Goal: Task Accomplishment & Management: Use online tool/utility

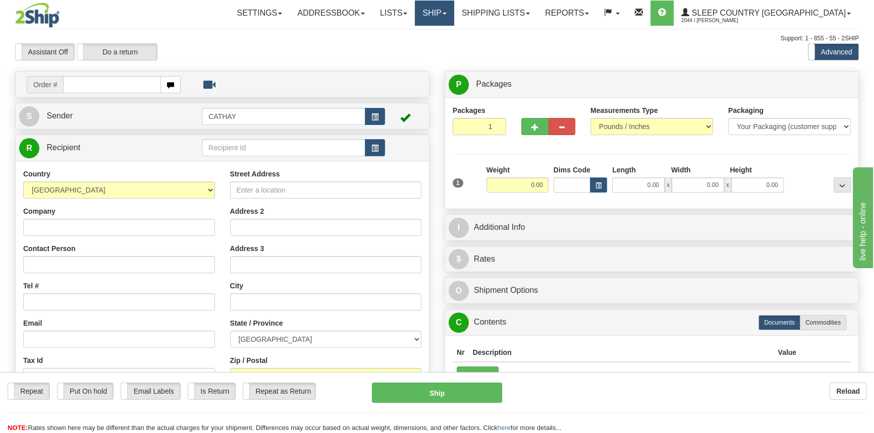
click at [453, 16] on link "Ship" at bounding box center [434, 13] width 39 height 25
click at [453, 52] on link "OnHold / Order Queue" at bounding box center [407, 48] width 91 height 13
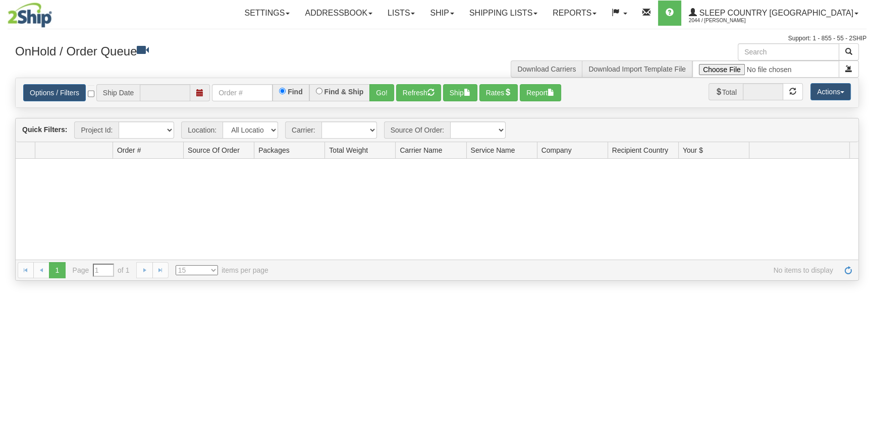
type input "[DATE]"
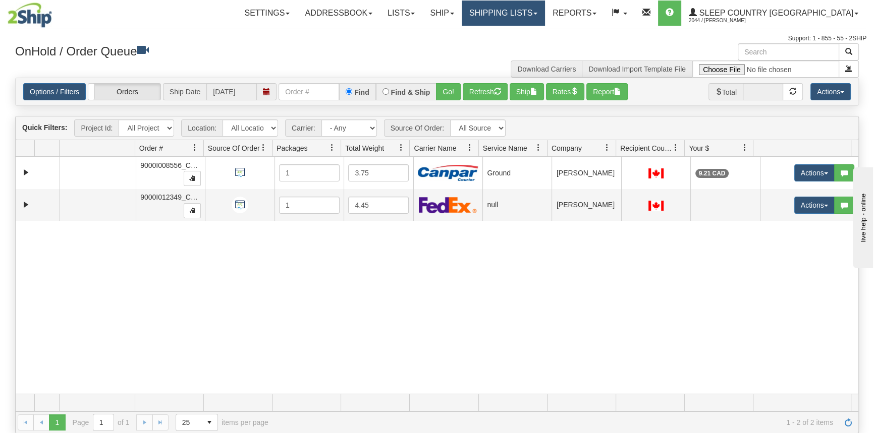
click at [545, 15] on link "Shipping lists" at bounding box center [503, 13] width 83 height 25
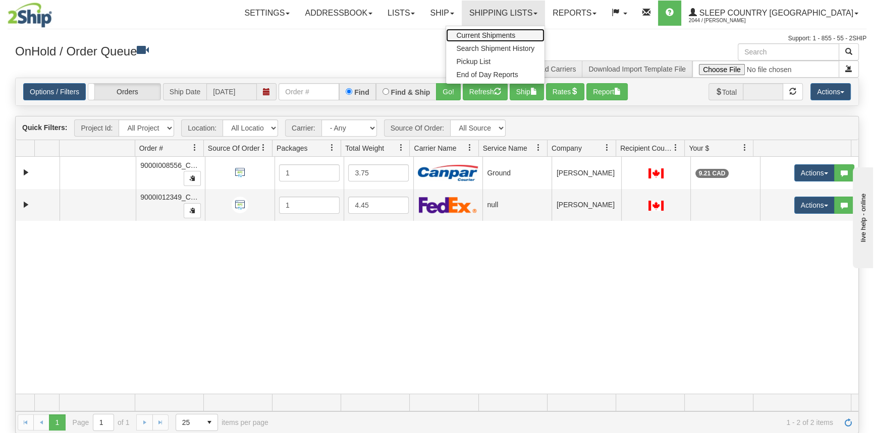
click at [544, 40] on link "Current Shipments" at bounding box center [495, 35] width 98 height 13
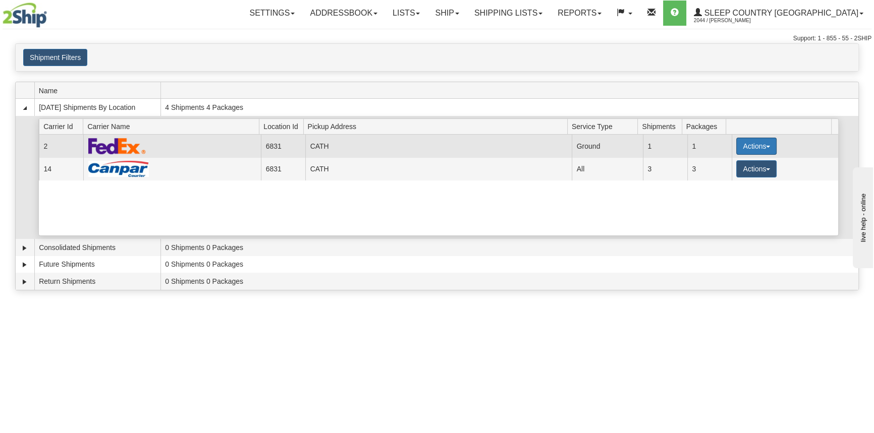
click at [736, 143] on button "Actions" at bounding box center [756, 146] width 40 height 17
click at [731, 181] on link "Close" at bounding box center [735, 178] width 81 height 13
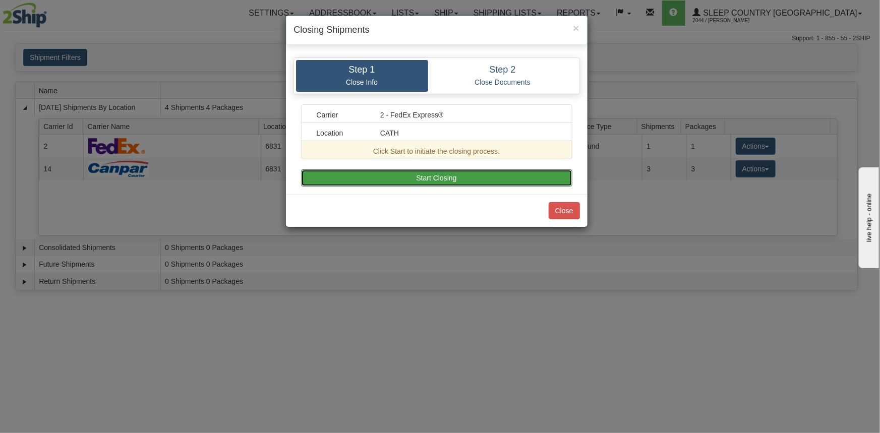
click at [509, 179] on button "Start Closing" at bounding box center [436, 177] width 271 height 17
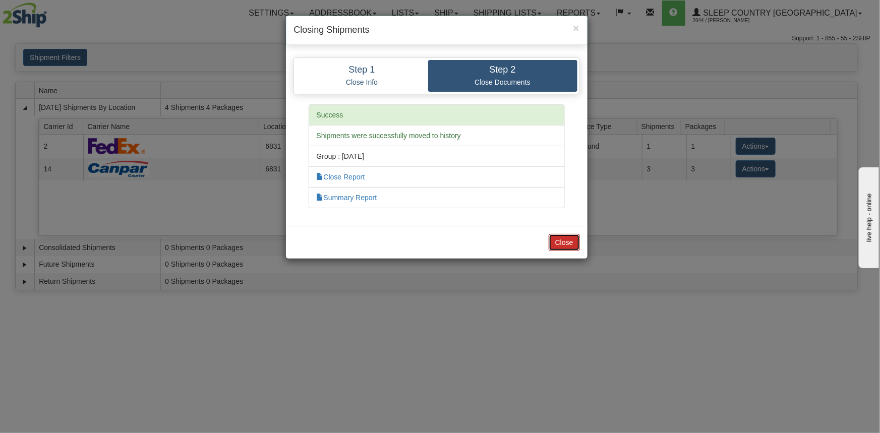
click at [565, 239] on button "Close" at bounding box center [564, 242] width 31 height 17
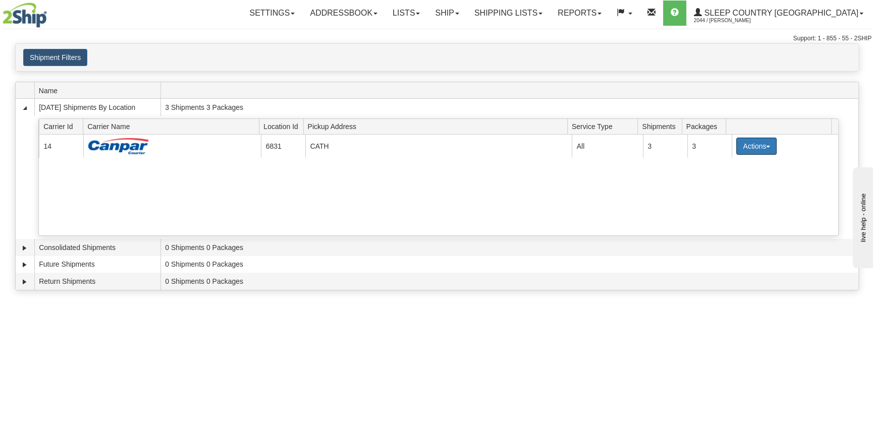
click at [743, 146] on button "Actions" at bounding box center [756, 146] width 40 height 17
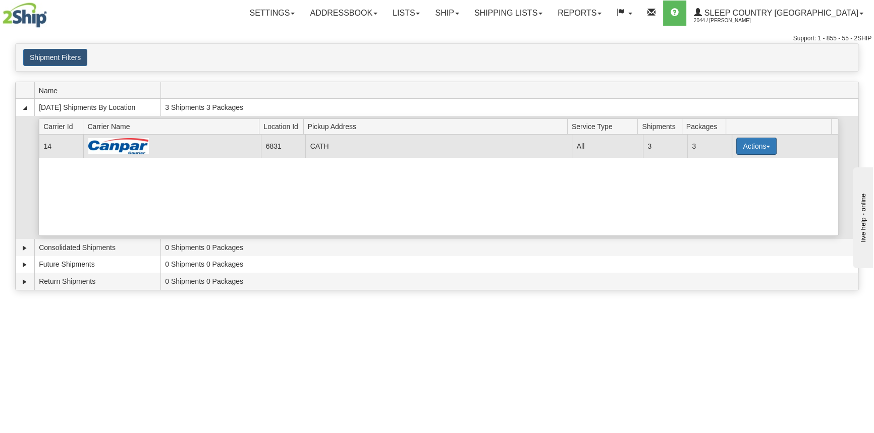
click at [742, 147] on button "Actions" at bounding box center [756, 146] width 40 height 17
click at [735, 179] on link "Close" at bounding box center [735, 178] width 81 height 13
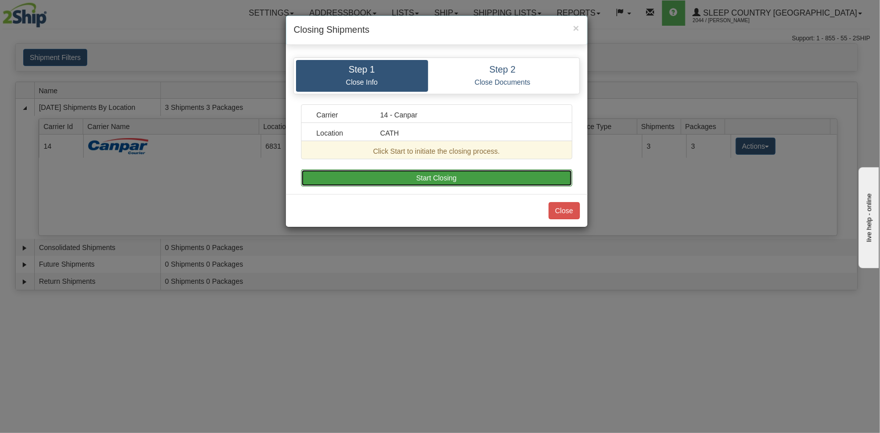
click at [503, 174] on button "Start Closing" at bounding box center [436, 177] width 271 height 17
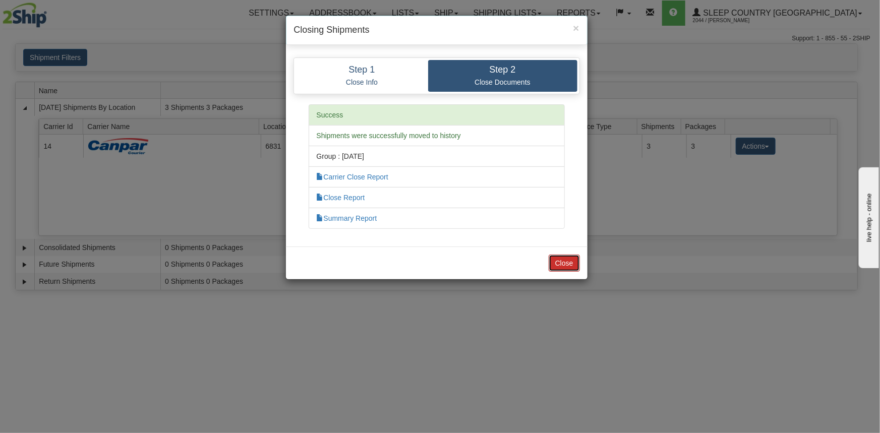
click at [564, 269] on button "Close" at bounding box center [564, 263] width 31 height 17
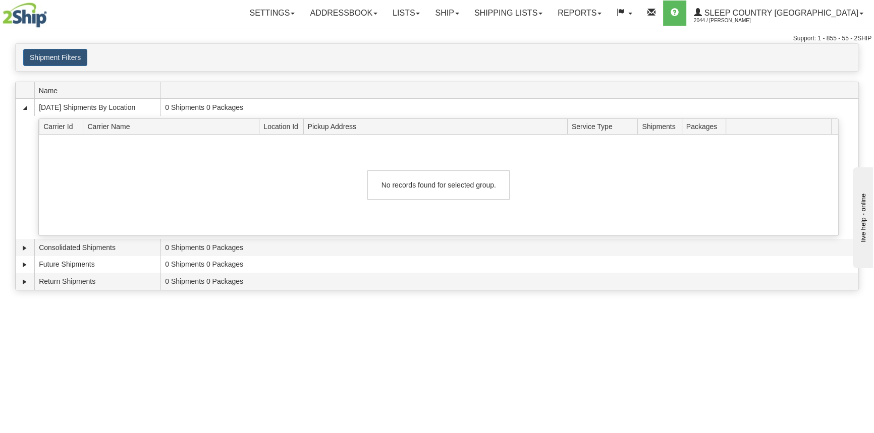
click at [33, 17] on img at bounding box center [25, 15] width 44 height 25
click at [466, 10] on link "Ship" at bounding box center [446, 13] width 39 height 25
